Goal: Information Seeking & Learning: Understand process/instructions

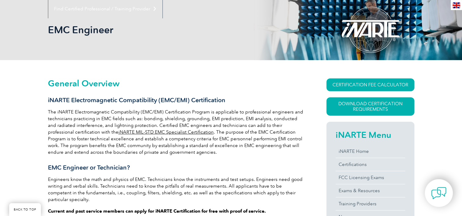
scroll to position [92, 0]
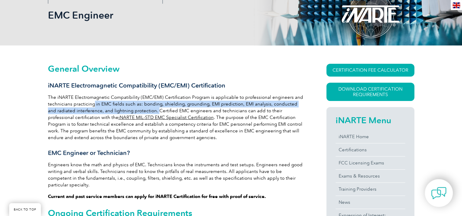
drag, startPoint x: 93, startPoint y: 104, endPoint x: 148, endPoint y: 112, distance: 55.0
click at [148, 112] on p "The iNARTE Electromagnetic Compatibility (EMC/EMI) Certification Program is app…" at bounding box center [176, 117] width 257 height 47
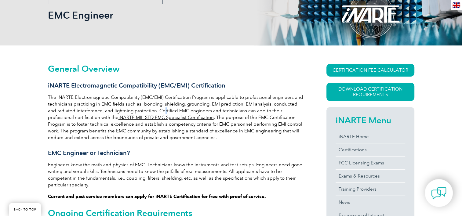
drag, startPoint x: 148, startPoint y: 112, endPoint x: 153, endPoint y: 112, distance: 5.5
click at [153, 112] on p "The iNARTE Electromagnetic Compatibility (EMC/EMI) Certification Program is app…" at bounding box center [176, 117] width 257 height 47
drag, startPoint x: 153, startPoint y: 112, endPoint x: 148, endPoint y: 111, distance: 5.6
click at [148, 111] on p "The iNARTE Electromagnetic Compatibility (EMC/EMI) Certification Program is app…" at bounding box center [176, 117] width 257 height 47
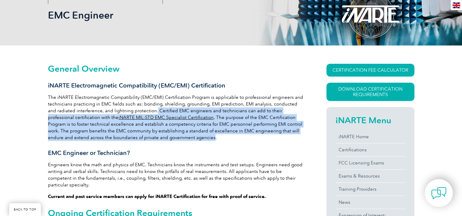
drag, startPoint x: 146, startPoint y: 110, endPoint x: 187, endPoint y: 139, distance: 50.2
click at [187, 139] on p "The iNARTE Electromagnetic Compatibility (EMC/EMI) Certification Program is app…" at bounding box center [176, 117] width 257 height 47
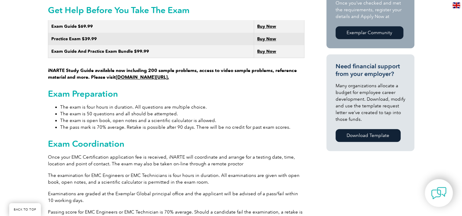
scroll to position [397, 0]
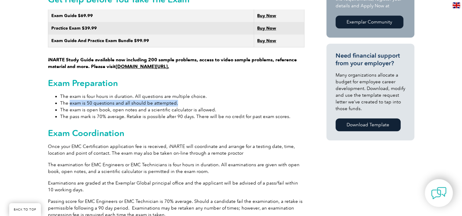
drag, startPoint x: 70, startPoint y: 98, endPoint x: 184, endPoint y: 98, distance: 114.8
click at [184, 100] on li "The exam is 50 questions and all should be attempted." at bounding box center [182, 103] width 244 height 7
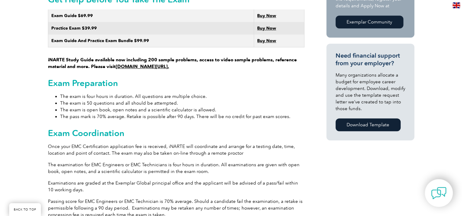
drag, startPoint x: 184, startPoint y: 98, endPoint x: 137, endPoint y: 107, distance: 48.4
click at [137, 113] on li "The pass mark is 70% average. Retake is possible after 90 days. There will be n…" at bounding box center [182, 116] width 244 height 7
drag, startPoint x: 63, startPoint y: 104, endPoint x: 211, endPoint y: 103, distance: 148.1
click at [211, 107] on li "The exam is open book, open notes and a scientific calculator is allowed." at bounding box center [182, 110] width 244 height 7
drag, startPoint x: 211, startPoint y: 103, endPoint x: 167, endPoint y: 118, distance: 46.8
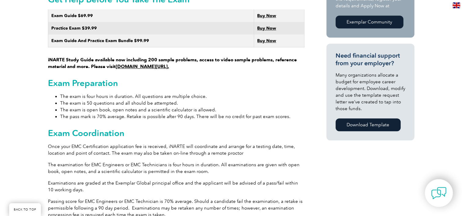
click at [167, 118] on div "General Overview iNARTE Electromagnetic Compatibility (EMC/EMI) Certification T…" at bounding box center [176, 151] width 257 height 786
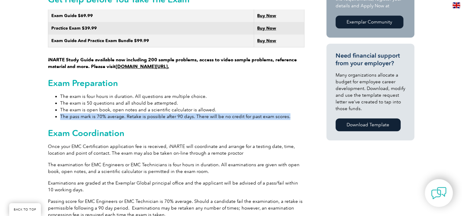
drag, startPoint x: 60, startPoint y: 109, endPoint x: 288, endPoint y: 112, distance: 228.2
click at [288, 113] on li "The pass mark is 70% average. Retake is possible after 90 days. There will be n…" at bounding box center [182, 116] width 244 height 7
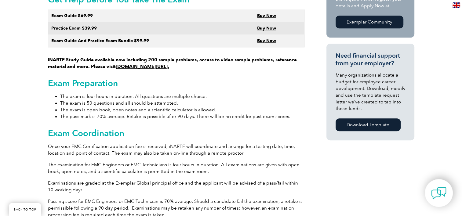
drag, startPoint x: 288, startPoint y: 112, endPoint x: 287, endPoint y: 118, distance: 6.2
click at [287, 118] on div "General Overview iNARTE Electromagnetic Compatibility (EMC/EMI) Certification T…" at bounding box center [176, 151] width 257 height 786
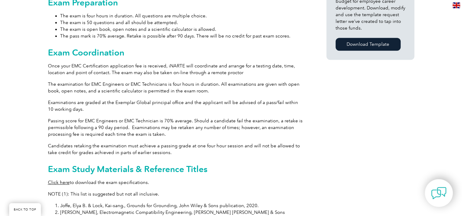
scroll to position [489, 0]
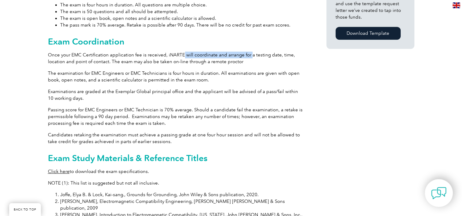
drag, startPoint x: 180, startPoint y: 48, endPoint x: 247, endPoint y: 50, distance: 67.2
click at [247, 52] on p "Once your EMC Certification application fee is received, iNARTE will coordinate…" at bounding box center [176, 58] width 257 height 13
drag, startPoint x: 247, startPoint y: 50, endPoint x: 247, endPoint y: 54, distance: 4.6
click at [247, 54] on p "Once your EMC Certification application fee is received, iNARTE will coordinate…" at bounding box center [176, 58] width 257 height 13
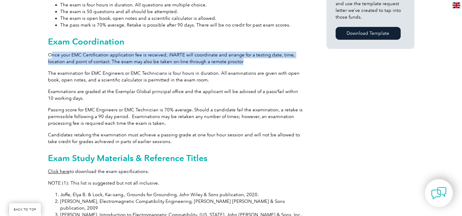
drag, startPoint x: 250, startPoint y: 55, endPoint x: 51, endPoint y: 49, distance: 199.2
click at [51, 52] on p "Once your EMC Certification application fee is received, iNARTE will coordinate…" at bounding box center [176, 58] width 257 height 13
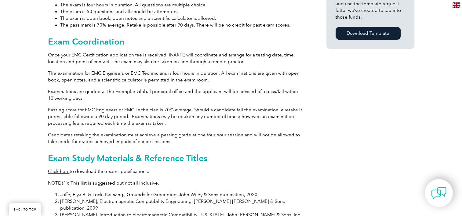
click at [198, 76] on p "The examination for EMC Engineers or EMC Technicians is four hours in duration.…" at bounding box center [176, 76] width 257 height 13
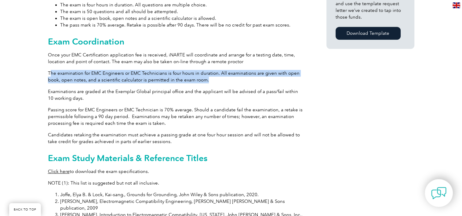
drag, startPoint x: 50, startPoint y: 66, endPoint x: 215, endPoint y: 75, distance: 164.8
click at [215, 75] on p "The examination for EMC Engineers or EMC Technicians is four hours in duration.…" at bounding box center [176, 76] width 257 height 13
click at [220, 72] on p "The examination for EMC Engineers or EMC Technicians is four hours in duration.…" at bounding box center [176, 76] width 257 height 13
drag, startPoint x: 229, startPoint y: 74, endPoint x: 56, endPoint y: 64, distance: 173.5
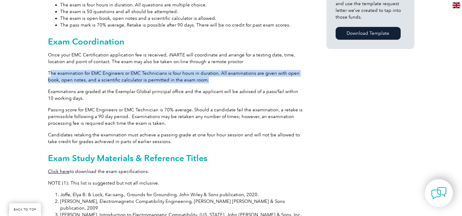
click at [56, 70] on p "The examination for EMC Engineers or EMC Technicians is four hours in duration.…" at bounding box center [176, 76] width 257 height 13
click at [144, 74] on p "The examination for EMC Engineers or EMC Technicians is four hours in duration.…" at bounding box center [176, 76] width 257 height 13
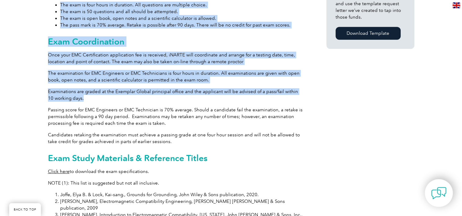
drag, startPoint x: 45, startPoint y: 82, endPoint x: 91, endPoint y: 93, distance: 47.5
click at [91, 93] on div "General Overview iNARTE Electromagnetic Compatibility (EMC/EMI) Certification T…" at bounding box center [231, 61] width 462 height 826
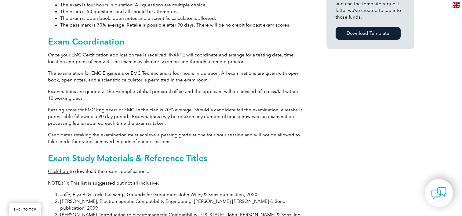
drag, startPoint x: 91, startPoint y: 93, endPoint x: 92, endPoint y: 97, distance: 4.0
click at [92, 97] on div "General Overview iNARTE Electromagnetic Compatibility (EMC/EMI) Certification T…" at bounding box center [176, 60] width 257 height 786
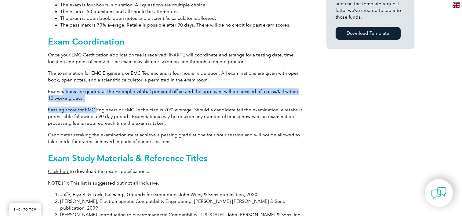
drag, startPoint x: 96, startPoint y: 95, endPoint x: 62, endPoint y: 88, distance: 34.7
click at [62, 88] on div "General Overview iNARTE Electromagnetic Compatibility (EMC/EMI) Certification T…" at bounding box center [176, 60] width 257 height 786
drag, startPoint x: 62, startPoint y: 88, endPoint x: 78, endPoint y: 91, distance: 16.5
click at [78, 91] on p "Examinations are graded at the Exemplar Global principal office and the applica…" at bounding box center [176, 94] width 257 height 13
click at [85, 90] on p "Examinations are graded at the Exemplar Global principal office and the applica…" at bounding box center [176, 94] width 257 height 13
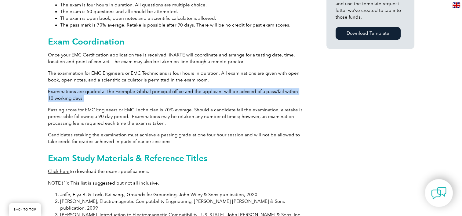
drag, startPoint x: 92, startPoint y: 92, endPoint x: 49, endPoint y: 86, distance: 43.1
click at [49, 88] on p "Examinations are graded at the Exemplar Global principal office and the applica…" at bounding box center [176, 94] width 257 height 13
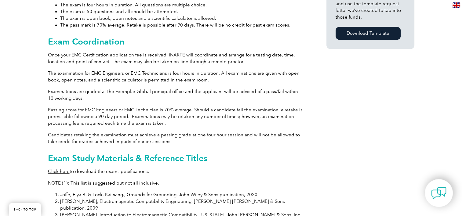
click at [45, 100] on div "General Overview iNARTE Electromagnetic Compatibility (EMC/EMI) Certification T…" at bounding box center [231, 61] width 462 height 826
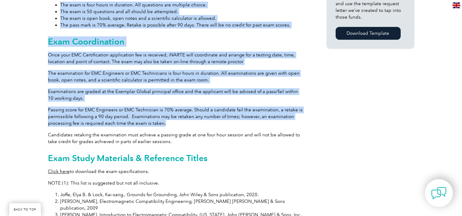
drag, startPoint x: 46, startPoint y: 100, endPoint x: 165, endPoint y: 116, distance: 120.2
click at [165, 116] on div "General Overview iNARTE Electromagnetic Compatibility (EMC/EMI) Certification T…" at bounding box center [231, 61] width 462 height 826
click at [110, 112] on p "Passing score for EMC Engineers or EMC Technician is 70% average. Should a cand…" at bounding box center [176, 117] width 257 height 20
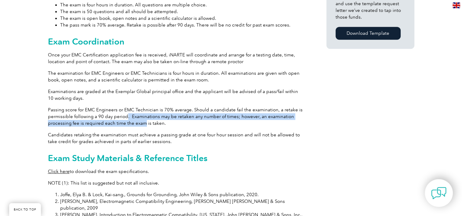
drag, startPoint x: 126, startPoint y: 111, endPoint x: 144, endPoint y: 118, distance: 18.9
click at [144, 118] on p "Passing score for EMC Engineers or EMC Technician is 70% average. Should a cand…" at bounding box center [176, 117] width 257 height 20
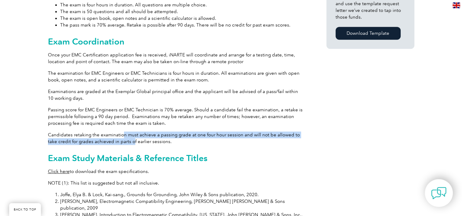
drag, startPoint x: 144, startPoint y: 118, endPoint x: 122, endPoint y: 132, distance: 25.1
click at [122, 132] on p "Candidates retaking the examination must achieve a passing grade at one four ho…" at bounding box center [176, 138] width 257 height 13
drag, startPoint x: 122, startPoint y: 132, endPoint x: 75, endPoint y: 132, distance: 46.7
click at [75, 132] on p "Candidates retaking the examination must achieve a passing grade at one four ho…" at bounding box center [176, 138] width 257 height 13
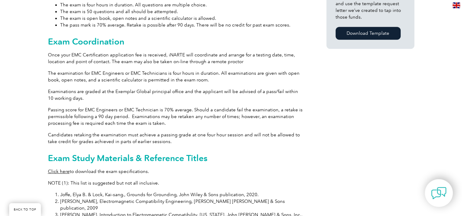
drag, startPoint x: 75, startPoint y: 132, endPoint x: 29, endPoint y: 134, distance: 46.5
click at [29, 134] on div "General Overview iNARTE Electromagnetic Compatibility (EMC/EMI) Certification T…" at bounding box center [231, 61] width 462 height 826
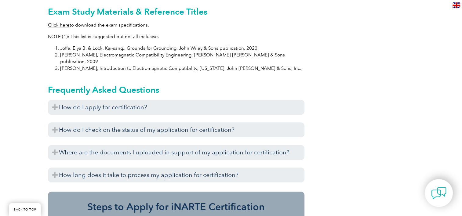
scroll to position [641, 0]
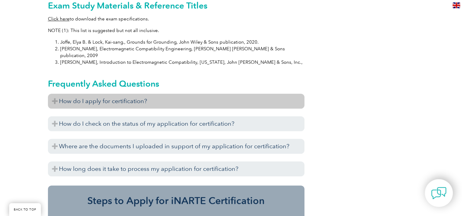
click at [147, 94] on h3 "How do I apply for certification?" at bounding box center [176, 101] width 257 height 15
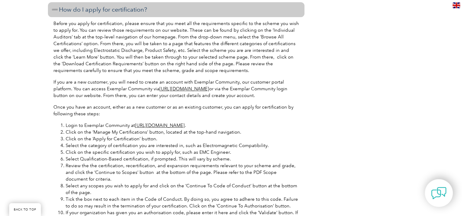
scroll to position [764, 0]
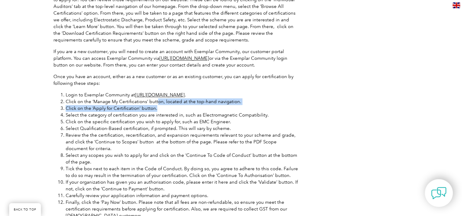
drag, startPoint x: 157, startPoint y: 88, endPoint x: 157, endPoint y: 93, distance: 4.6
click at [157, 93] on ol "Login to Exemplar Community at https://community.exemplarglobal.org/ . Click on…" at bounding box center [176, 156] width 246 height 128
drag, startPoint x: 157, startPoint y: 93, endPoint x: 157, endPoint y: 97, distance: 4.6
click at [157, 105] on li "Click on the ‘Apply for Certification’ button." at bounding box center [182, 108] width 233 height 7
click at [160, 105] on li "Click on the ‘Apply for Certification’ button." at bounding box center [182, 108] width 233 height 7
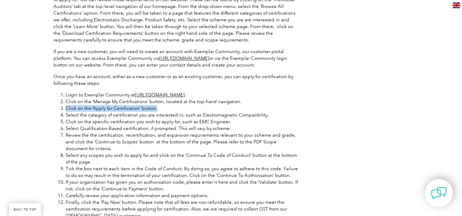
drag, startPoint x: 163, startPoint y: 94, endPoint x: 66, endPoint y: 95, distance: 97.4
click at [66, 105] on li "Click on the ‘Apply for Certification’ button." at bounding box center [182, 108] width 233 height 7
drag, startPoint x: 66, startPoint y: 95, endPoint x: 87, endPoint y: 104, distance: 23.3
click at [87, 112] on li "Select the category of certification you are interested in, such as Electromagn…" at bounding box center [182, 115] width 233 height 7
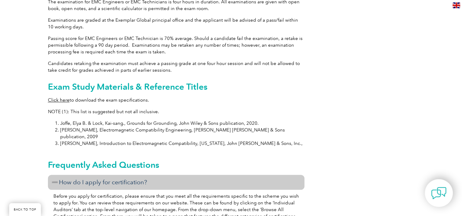
scroll to position [550, 0]
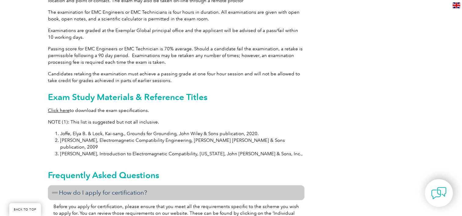
click at [62, 108] on link "Click here" at bounding box center [59, 110] width 22 height 5
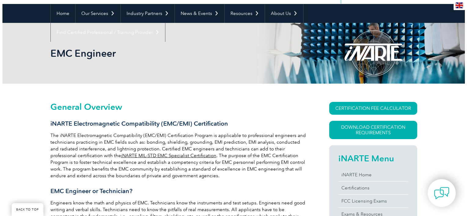
scroll to position [92, 0]
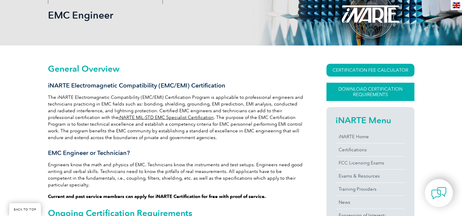
click at [355, 94] on link "Download Certification Requirements" at bounding box center [370, 92] width 88 height 18
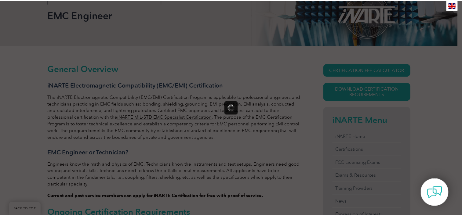
scroll to position [0, 0]
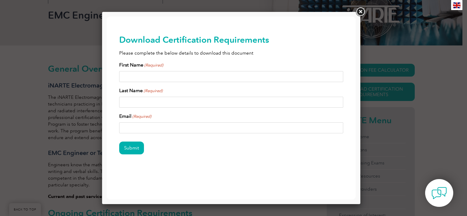
click at [185, 76] on input "First Name (Required)" at bounding box center [231, 76] width 224 height 11
type input "[PERSON_NAME]"
type input "Gu"
click at [363, 11] on link at bounding box center [360, 11] width 11 height 11
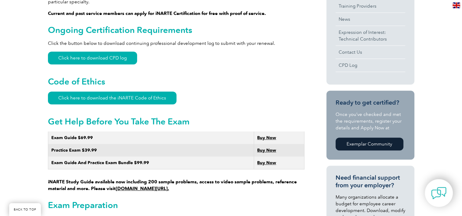
scroll to position [336, 0]
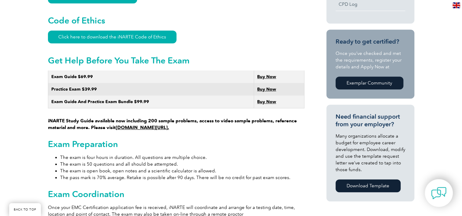
drag, startPoint x: 104, startPoint y: 112, endPoint x: 201, endPoint y: 121, distance: 98.1
click at [201, 121] on p "iNARTE Study Guide available now including 200 sample problems, access to video…" at bounding box center [176, 101] width 257 height 60
click at [202, 121] on p "iNARTE Study Guide available now including 200 sample problems, access to video…" at bounding box center [176, 101] width 257 height 60
drag, startPoint x: 206, startPoint y: 122, endPoint x: 49, endPoint y: 113, distance: 156.9
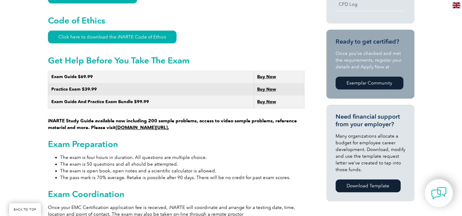
click at [49, 113] on p "iNARTE Study Guide available now including 200 sample problems, access to video…" at bounding box center [176, 101] width 257 height 60
click at [218, 123] on p "iNARTE Study Guide available now including 200 sample problems, access to video…" at bounding box center [176, 101] width 257 height 60
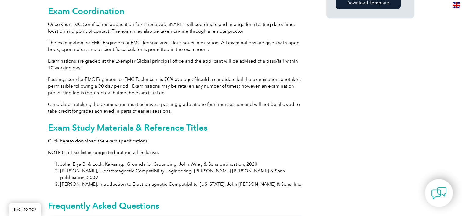
scroll to position [580, 0]
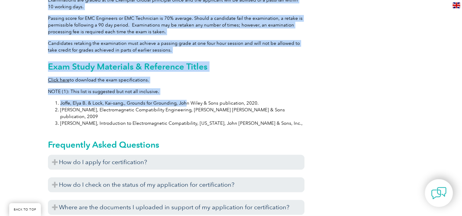
drag, startPoint x: 43, startPoint y: 60, endPoint x: 185, endPoint y: 90, distance: 145.1
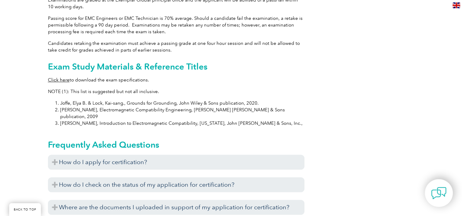
drag, startPoint x: 185, startPoint y: 90, endPoint x: 239, endPoint y: 113, distance: 58.5
click at [239, 120] on li "Paul, Clayton R., Introduction to Electromagnetic Compatibility, New York, John…" at bounding box center [182, 123] width 244 height 7
click at [58, 77] on link "Click here" at bounding box center [59, 79] width 22 height 5
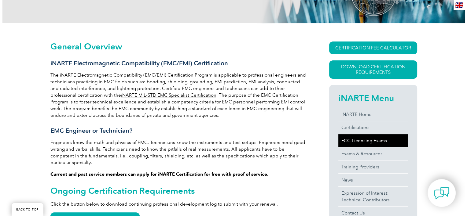
scroll to position [92, 0]
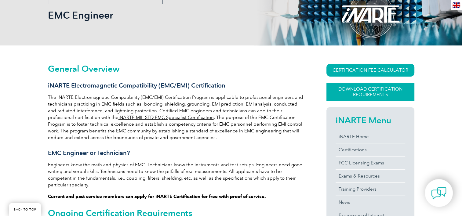
click at [380, 94] on link "Download Certification Requirements" at bounding box center [370, 92] width 88 height 18
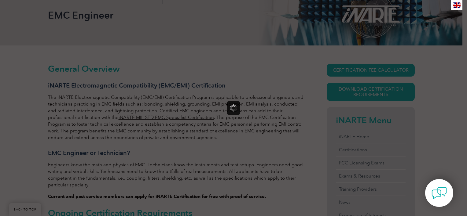
scroll to position [0, 0]
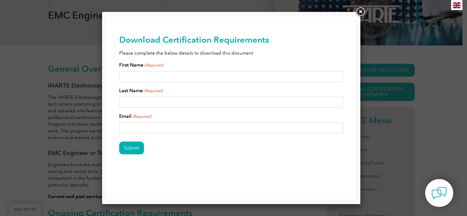
click at [235, 78] on input "First Name (Required)" at bounding box center [231, 76] width 224 height 11
type input "[PERSON_NAME]"
type input "Gulapa"
type input "jerome.gulapa@capgemini.com"
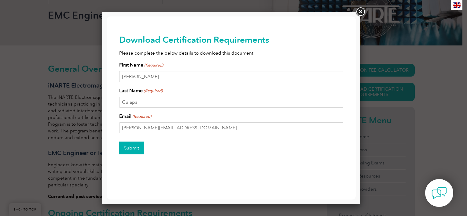
click at [140, 151] on input "Submit" at bounding box center [131, 148] width 25 height 13
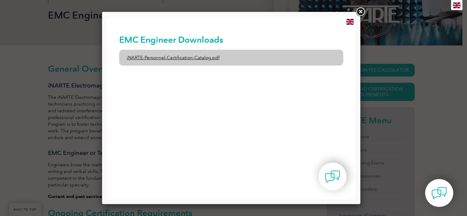
click at [188, 57] on link "iNARTE-Personnel-Certification-Catalog.pdf" at bounding box center [231, 58] width 224 height 16
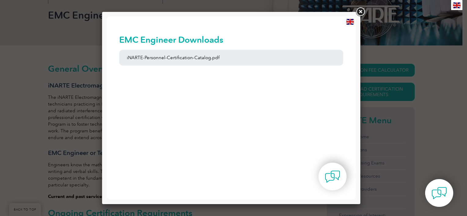
click at [359, 11] on link at bounding box center [360, 11] width 11 height 11
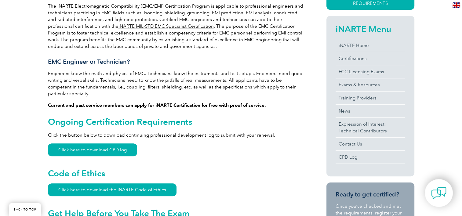
scroll to position [183, 0]
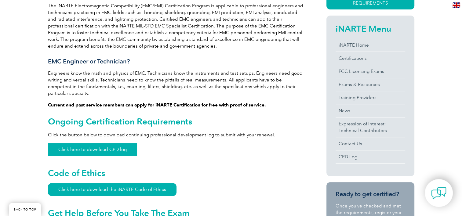
click at [97, 143] on link "Click here to download CPD log" at bounding box center [92, 149] width 89 height 13
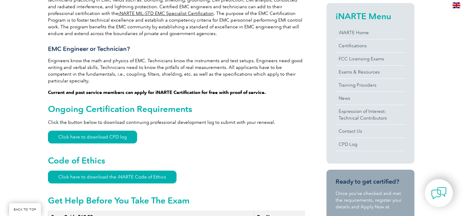
scroll to position [153, 0]
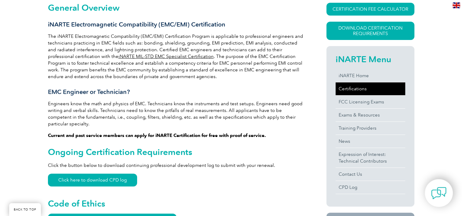
click at [355, 85] on link "Certifications" at bounding box center [371, 88] width 70 height 13
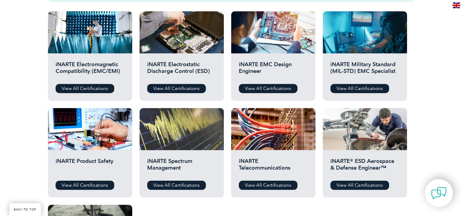
scroll to position [183, 0]
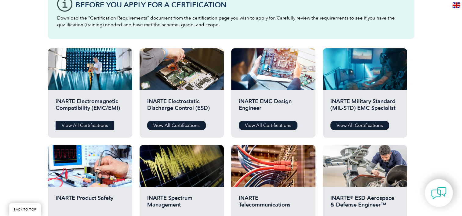
click at [95, 124] on link "View All Certifications" at bounding box center [85, 125] width 59 height 9
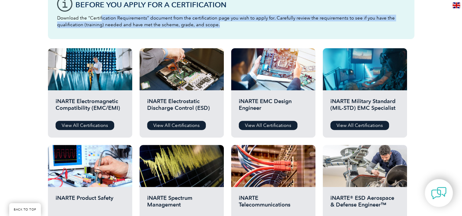
drag, startPoint x: 100, startPoint y: 16, endPoint x: 237, endPoint y: 30, distance: 137.3
click at [237, 30] on div "Before You Apply For a Certification Download the “Certification Requirements” …" at bounding box center [231, 14] width 366 height 49
drag, startPoint x: 237, startPoint y: 30, endPoint x: 231, endPoint y: 30, distance: 6.1
click at [231, 30] on div "Before You Apply For a Certification Download the “Certification Requirements” …" at bounding box center [231, 14] width 366 height 49
click at [232, 26] on p "Download the “Certification Requirements” document from the certification page …" at bounding box center [231, 21] width 348 height 13
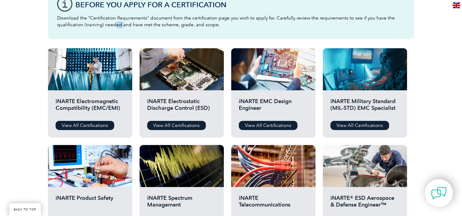
drag, startPoint x: 115, startPoint y: 22, endPoint x: 121, endPoint y: 30, distance: 9.8
click at [121, 30] on div "Before You Apply For a Certification Download the “Certification Requirements” …" at bounding box center [231, 14] width 366 height 49
drag, startPoint x: 121, startPoint y: 30, endPoint x: 110, endPoint y: 32, distance: 11.6
click at [110, 32] on div "Before You Apply For a Certification Download the “Certification Requirements” …" at bounding box center [231, 14] width 366 height 49
click at [80, 124] on link "View All Certifications" at bounding box center [85, 125] width 59 height 9
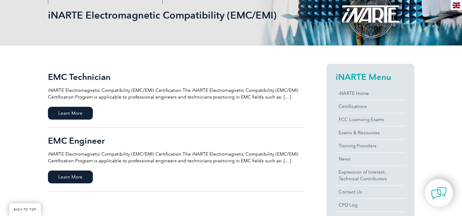
scroll to position [122, 0]
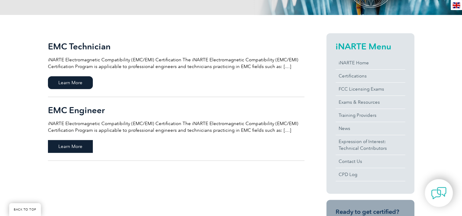
click at [80, 142] on span "Learn More" at bounding box center [70, 146] width 45 height 13
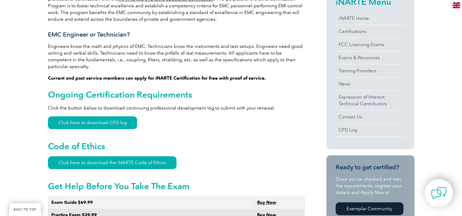
scroll to position [214, 0]
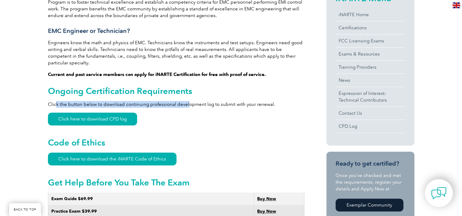
drag, startPoint x: 56, startPoint y: 93, endPoint x: 185, endPoint y: 97, distance: 129.2
drag, startPoint x: 185, startPoint y: 97, endPoint x: 197, endPoint y: 123, distance: 28.7
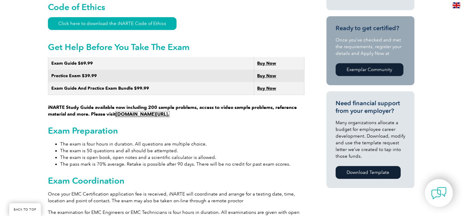
scroll to position [366, 0]
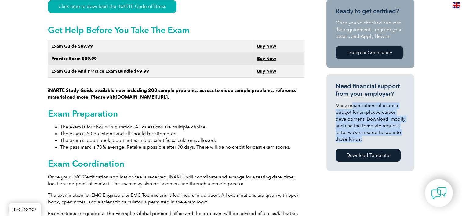
drag, startPoint x: 352, startPoint y: 107, endPoint x: 365, endPoint y: 140, distance: 35.9
click at [365, 140] on p "Many organizations allocate a budget for employee career development. Download,…" at bounding box center [371, 122] width 70 height 40
drag, startPoint x: 365, startPoint y: 140, endPoint x: 413, endPoint y: 138, distance: 48.0
click at [413, 138] on section "Need financial support from your employer? Many organizations allocate a budget…" at bounding box center [370, 122] width 88 height 97
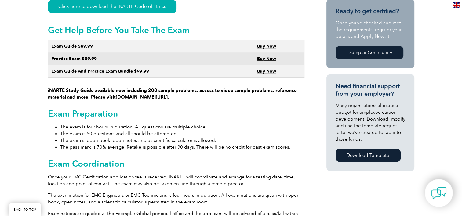
click at [407, 146] on section "Need financial support from your employer? Many organizations allocate a budget…" at bounding box center [370, 122] width 88 height 97
click at [390, 153] on link "Download Template" at bounding box center [368, 155] width 65 height 13
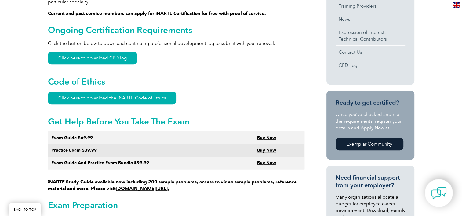
scroll to position [305, 0]
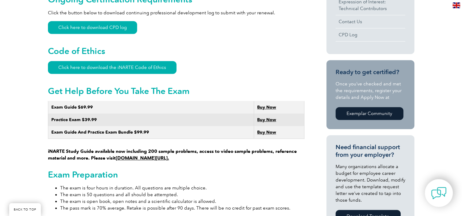
click at [379, 116] on link "Exemplar Community" at bounding box center [370, 113] width 68 height 13
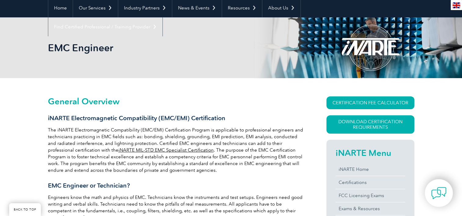
scroll to position [0, 0]
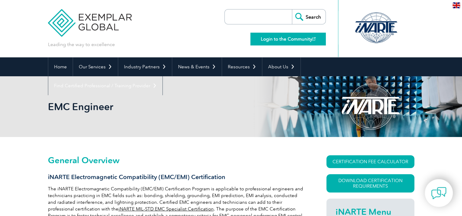
click at [292, 40] on link "Login to the Community" at bounding box center [287, 39] width 75 height 13
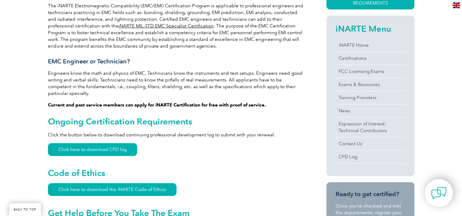
scroll to position [244, 0]
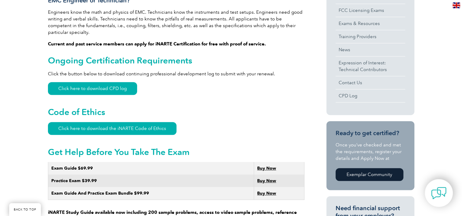
click at [375, 172] on link "Exemplar Community" at bounding box center [370, 174] width 68 height 13
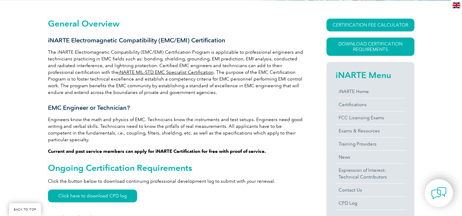
scroll to position [122, 0]
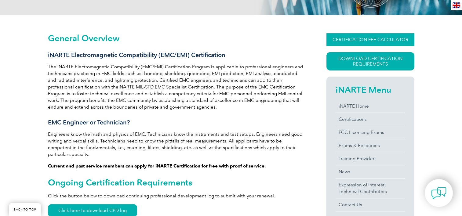
click at [385, 38] on link "CERTIFICATION FEE CALCULATOR" at bounding box center [370, 39] width 88 height 13
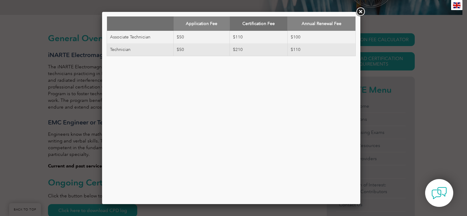
click at [359, 12] on link at bounding box center [360, 11] width 11 height 11
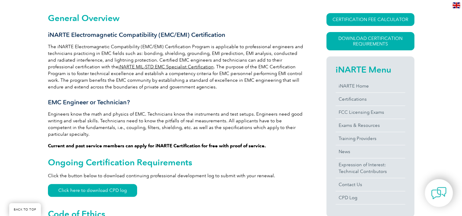
scroll to position [153, 0]
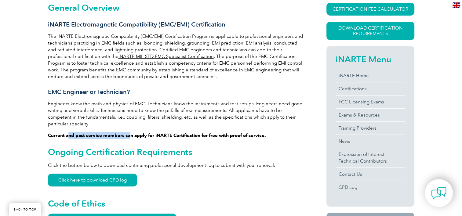
drag, startPoint x: 68, startPoint y: 130, endPoint x: 131, endPoint y: 128, distance: 62.7
click at [131, 133] on strong "Current and past service members can apply for iNARTE Certification for free wi…" at bounding box center [157, 135] width 218 height 5
drag, startPoint x: 131, startPoint y: 128, endPoint x: 169, endPoint y: 133, distance: 38.2
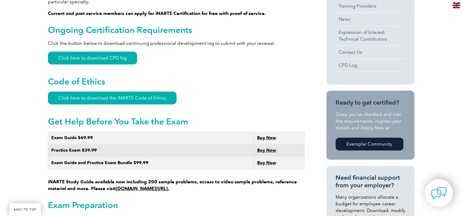
scroll to position [305, 0]
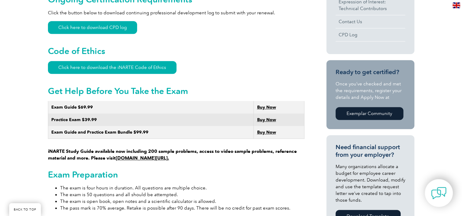
click at [360, 112] on link "Exemplar Community" at bounding box center [370, 113] width 68 height 13
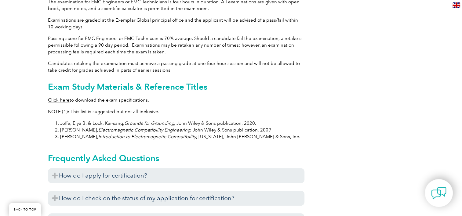
scroll to position [611, 0]
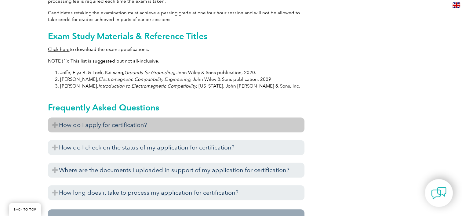
click at [179, 118] on h3 "How do I apply for certification?" at bounding box center [176, 125] width 257 height 15
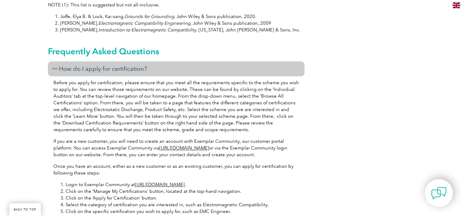
scroll to position [672, 0]
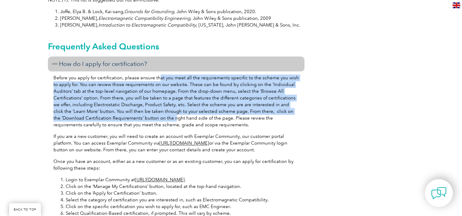
drag, startPoint x: 158, startPoint y: 72, endPoint x: 165, endPoint y: 110, distance: 38.0
click at [165, 110] on p "Before you apply for certification, please ensure that you meet all the require…" at bounding box center [176, 102] width 246 height 54
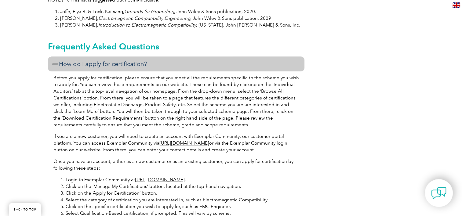
click at [89, 133] on p "If you are a new customer, you will need to create an account with Exemplar Com…" at bounding box center [176, 143] width 246 height 20
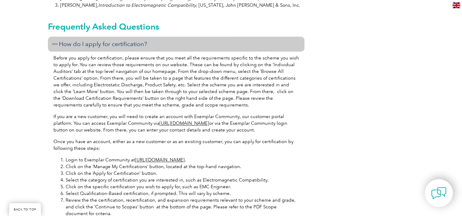
scroll to position [702, 0]
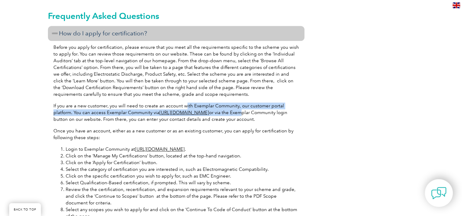
drag, startPoint x: 184, startPoint y: 98, endPoint x: 270, endPoint y: 105, distance: 86.1
click at [270, 105] on p "If you are a new customer, you will need to create an account with Exemplar Com…" at bounding box center [176, 113] width 246 height 20
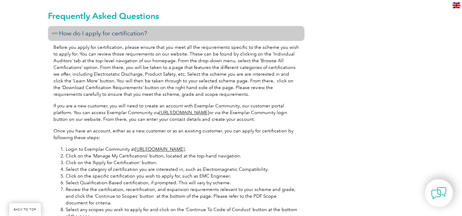
drag, startPoint x: 270, startPoint y: 105, endPoint x: 269, endPoint y: 110, distance: 5.0
click at [269, 110] on p "If you are a new customer, you will need to create an account with Exemplar Com…" at bounding box center [176, 113] width 246 height 20
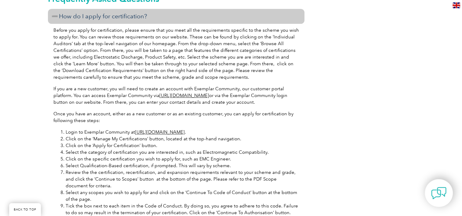
scroll to position [733, 0]
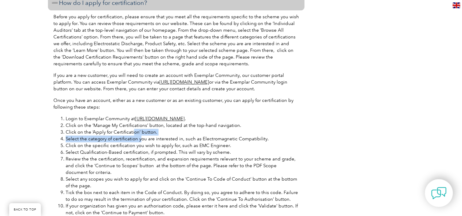
drag, startPoint x: 133, startPoint y: 126, endPoint x: 140, endPoint y: 131, distance: 8.0
click at [140, 131] on ol "Login to Exemplar Community at [URL][DOMAIN_NAME] . Click on the ‘Manage My Cer…" at bounding box center [176, 179] width 246 height 128
drag, startPoint x: 140, startPoint y: 131, endPoint x: 137, endPoint y: 137, distance: 6.6
click at [137, 142] on li "Click on the specific certification you wish to apply for, such as EMC Engineer." at bounding box center [182, 145] width 233 height 7
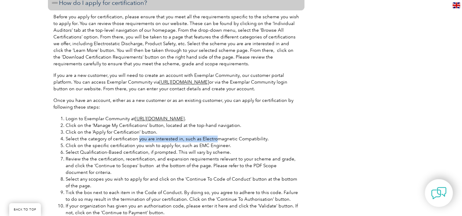
drag, startPoint x: 138, startPoint y: 132, endPoint x: 214, endPoint y: 131, distance: 76.4
click at [214, 136] on li "Select the category of certification you are interested in, such as Electromagn…" at bounding box center [182, 139] width 233 height 7
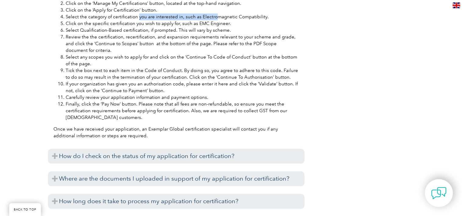
scroll to position [825, 0]
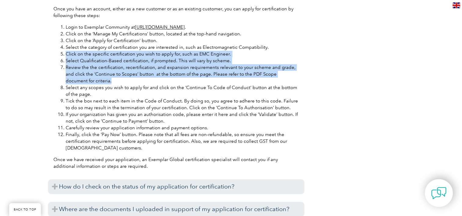
drag, startPoint x: 66, startPoint y: 46, endPoint x: 221, endPoint y: 75, distance: 157.6
click at [221, 75] on ol "Login to Exemplar Community at [URL][DOMAIN_NAME] . Click on the ‘Manage My Cer…" at bounding box center [176, 88] width 246 height 128
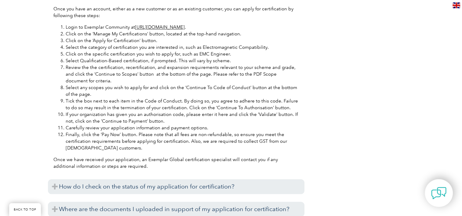
drag, startPoint x: 221, startPoint y: 75, endPoint x: 202, endPoint y: 83, distance: 20.6
click at [202, 84] on li "Select any scopes you wish to apply for and click on the ‘Continue To Code of C…" at bounding box center [182, 90] width 233 height 13
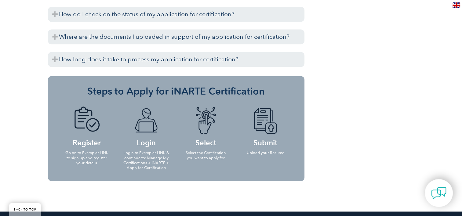
scroll to position [1008, 0]
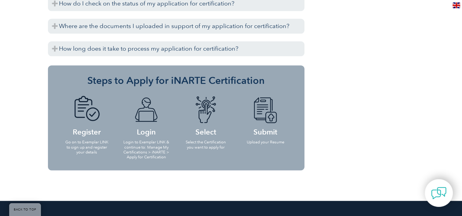
click at [179, 145] on li "Select Select the Certification you want to apply for" at bounding box center [206, 122] width 60 height 65
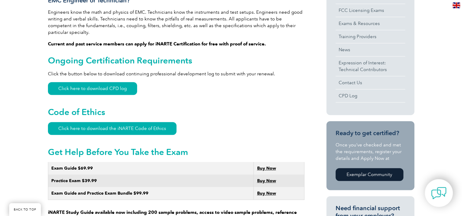
scroll to position [366, 0]
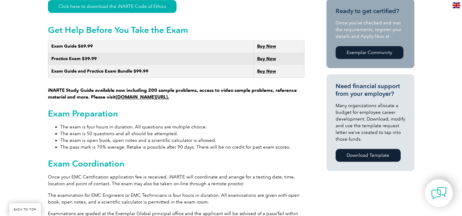
click at [365, 56] on link "Exemplar Community" at bounding box center [370, 52] width 68 height 13
